Goal: Transaction & Acquisition: Purchase product/service

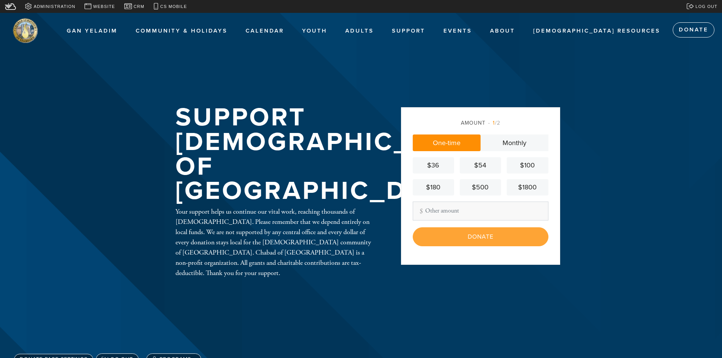
click at [446, 143] on link "One-time" at bounding box center [447, 143] width 68 height 17
click at [431, 168] on div "$36" at bounding box center [433, 165] width 35 height 10
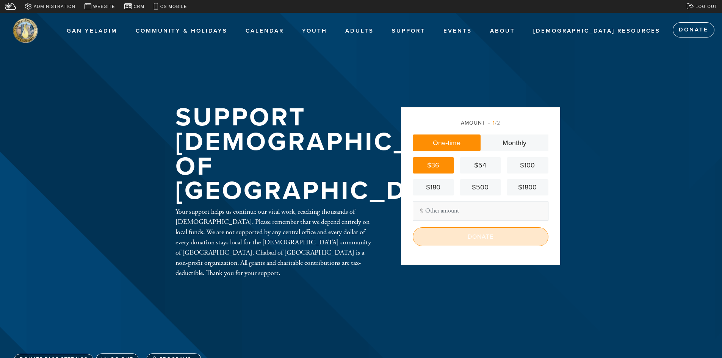
drag, startPoint x: 490, startPoint y: 238, endPoint x: 485, endPoint y: 239, distance: 4.2
click at [490, 238] on input "Donate" at bounding box center [481, 236] width 136 height 19
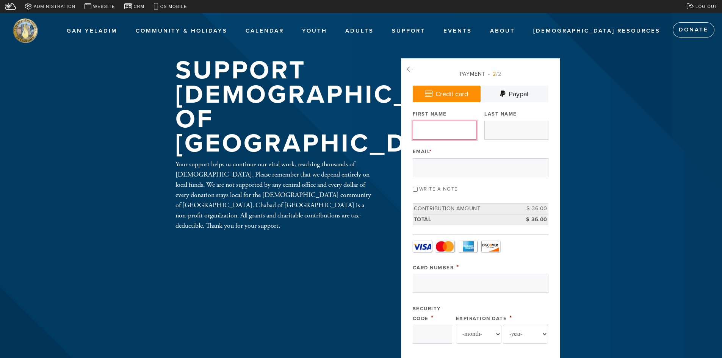
click at [439, 126] on input "First Name" at bounding box center [445, 130] width 64 height 19
type input "[PERSON_NAME]"
drag, startPoint x: 451, startPoint y: 174, endPoint x: 422, endPoint y: 150, distance: 37.5
click at [451, 174] on input "Email *" at bounding box center [481, 167] width 136 height 19
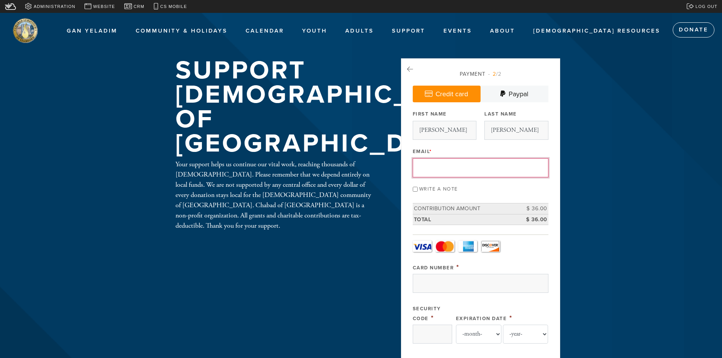
click at [523, 161] on input "Email *" at bounding box center [481, 167] width 136 height 19
click at [517, 122] on input "Sherr" at bounding box center [516, 130] width 64 height 19
click at [515, 122] on input "Sherr" at bounding box center [516, 130] width 64 height 19
click at [514, 135] on input "Sherr" at bounding box center [516, 130] width 64 height 19
click at [504, 122] on input "Sherr" at bounding box center [516, 130] width 64 height 19
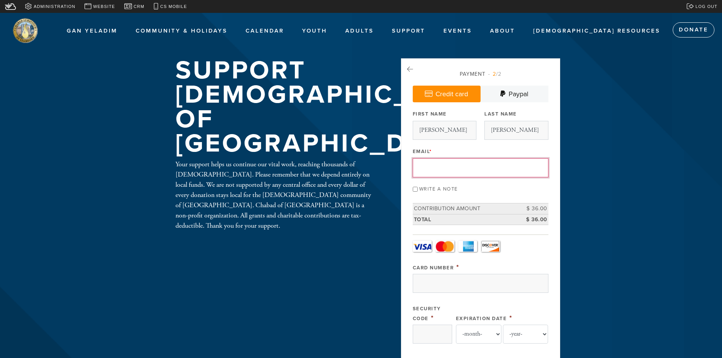
click at [495, 118] on div "Last Name Sherr" at bounding box center [516, 123] width 64 height 31
click at [498, 127] on input "Sherr" at bounding box center [516, 130] width 64 height 19
click at [517, 133] on input "Sherr" at bounding box center [516, 130] width 64 height 19
drag, startPoint x: 517, startPoint y: 133, endPoint x: 483, endPoint y: 133, distance: 34.1
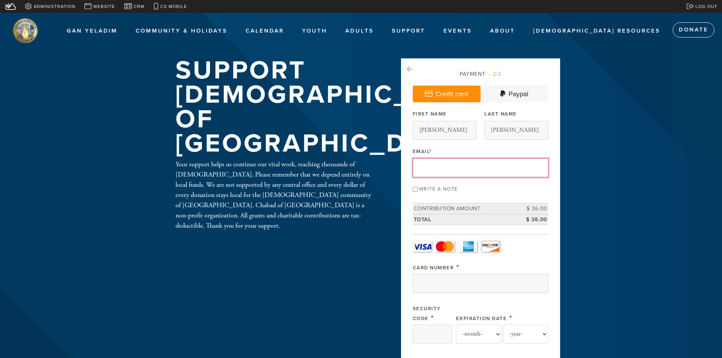
click at [494, 131] on input "Sherr" at bounding box center [516, 130] width 64 height 19
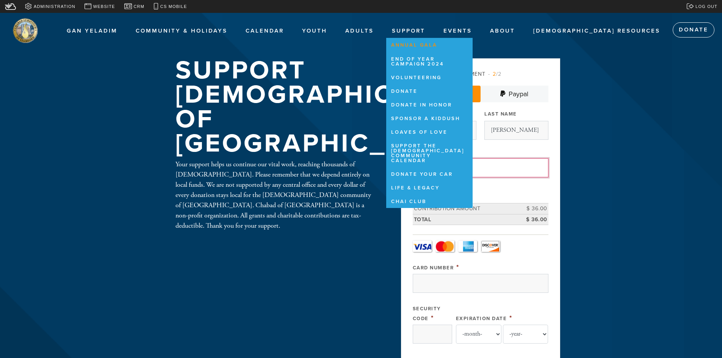
click at [431, 34] on link "Support" at bounding box center [408, 31] width 45 height 14
click at [469, 106] on link "Donate in honor" at bounding box center [427, 105] width 83 height 13
